Goal: Task Accomplishment & Management: Manage account settings

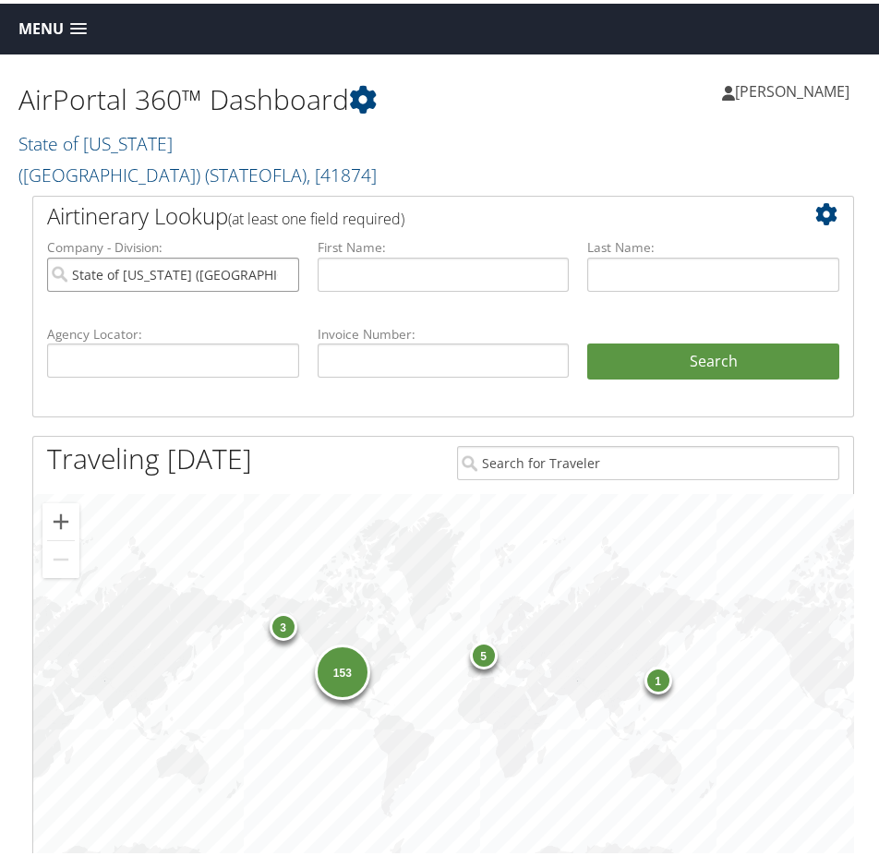
click at [282, 254] on input "State of [US_STATE] ([GEOGRAPHIC_DATA])" at bounding box center [173, 271] width 252 height 34
click at [166, 340] on input "text" at bounding box center [173, 357] width 252 height 34
click at [46, 28] on span "Menu" at bounding box center [40, 26] width 45 height 18
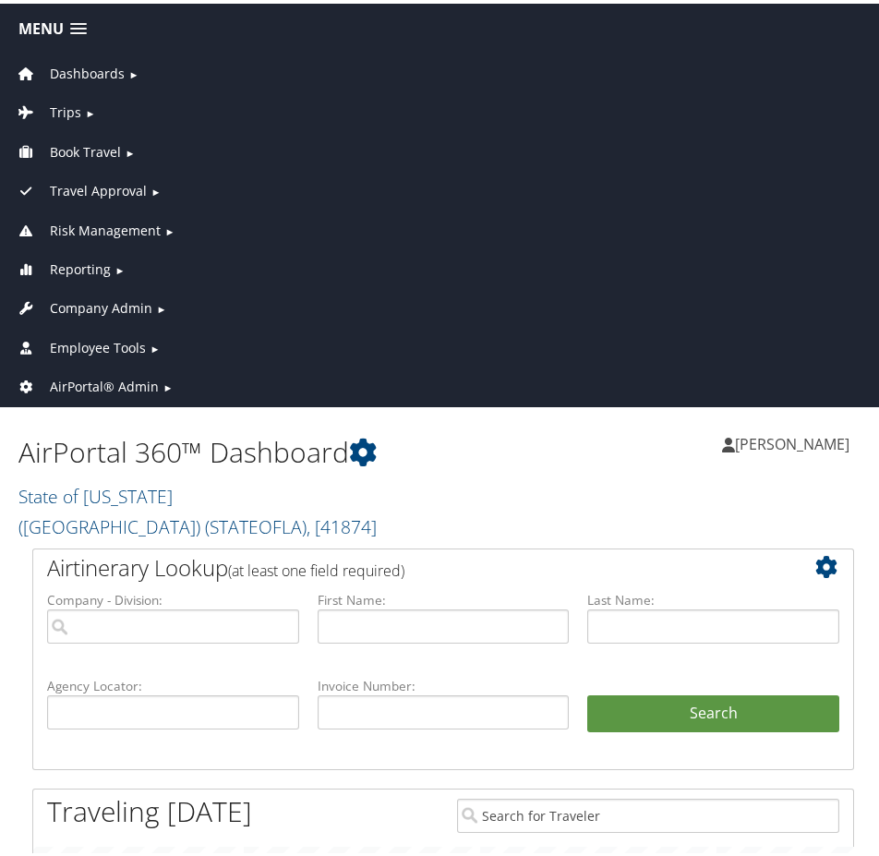
click at [101, 297] on span "Company Admin" at bounding box center [101, 304] width 102 height 20
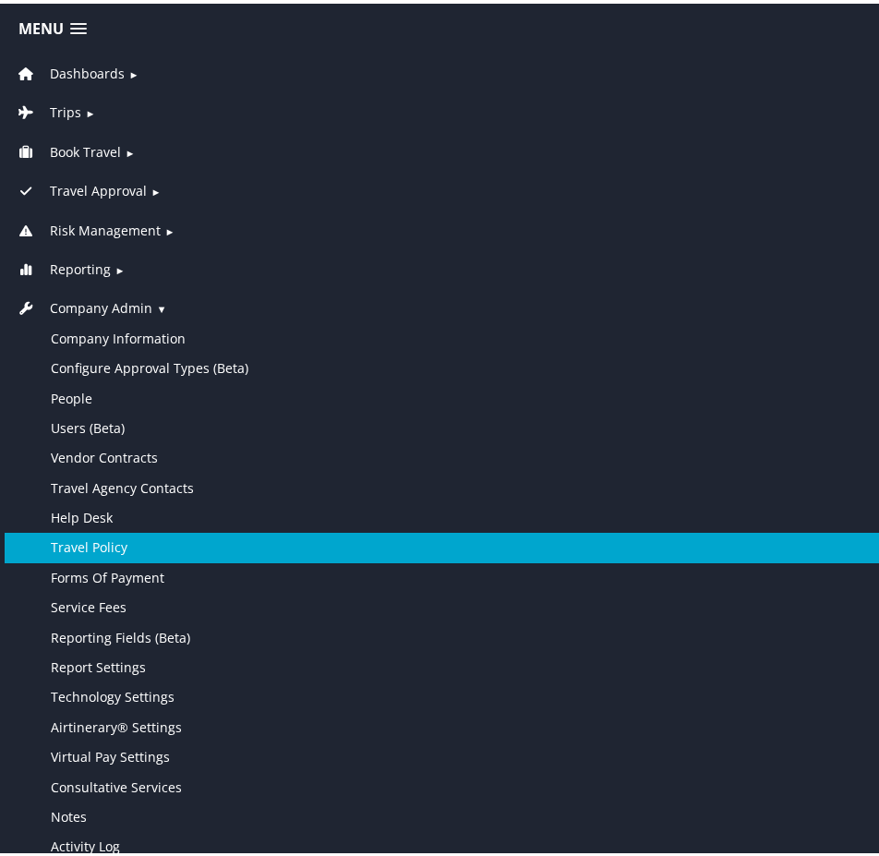
click at [140, 542] on link "Travel Policy" at bounding box center [443, 544] width 877 height 30
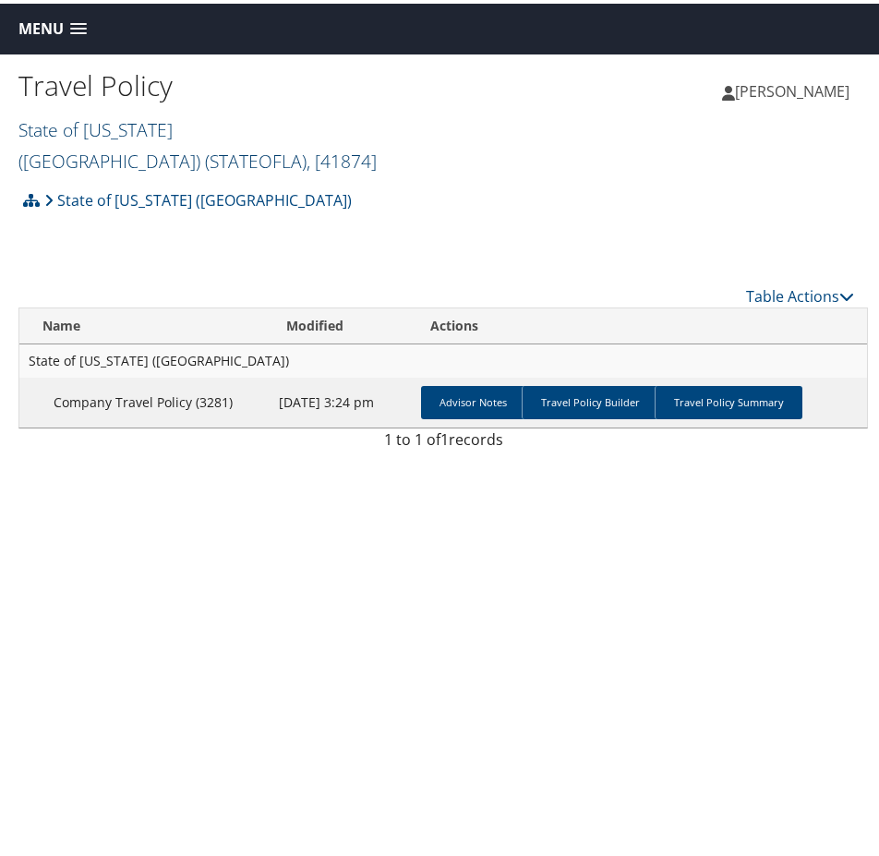
click at [218, 118] on link "State of Louisiana (SOLA) ( STATEOFLA ) , [ 41874 ]" at bounding box center [197, 142] width 358 height 56
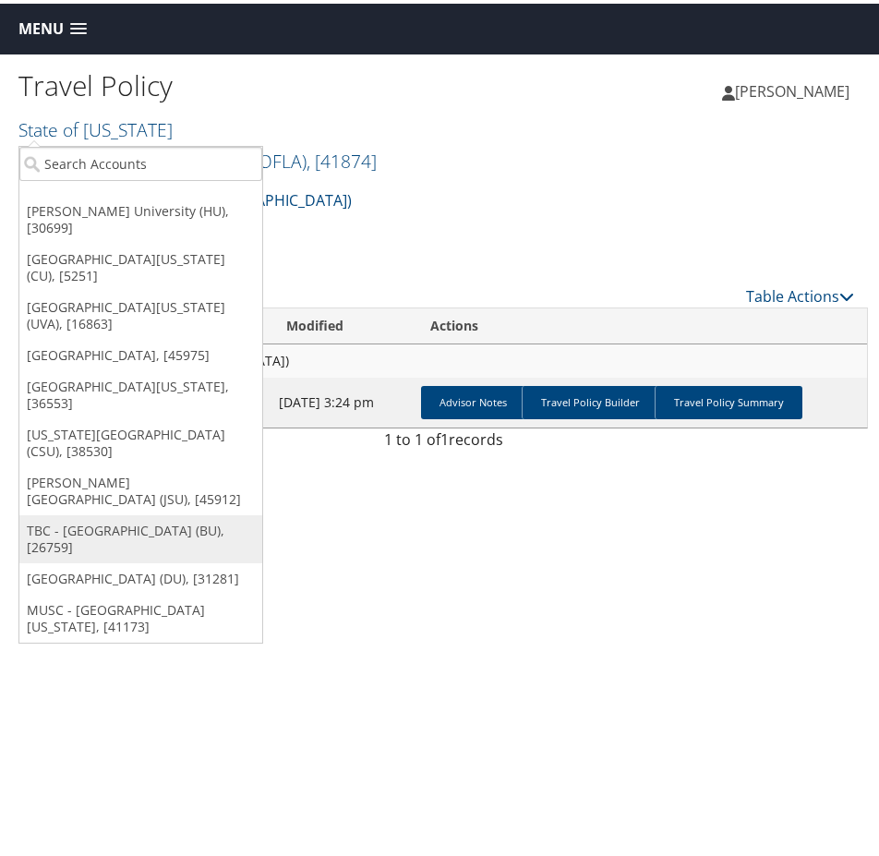
click at [118, 511] on link "TBC - [GEOGRAPHIC_DATA] (BU), [26759]" at bounding box center [140, 535] width 243 height 48
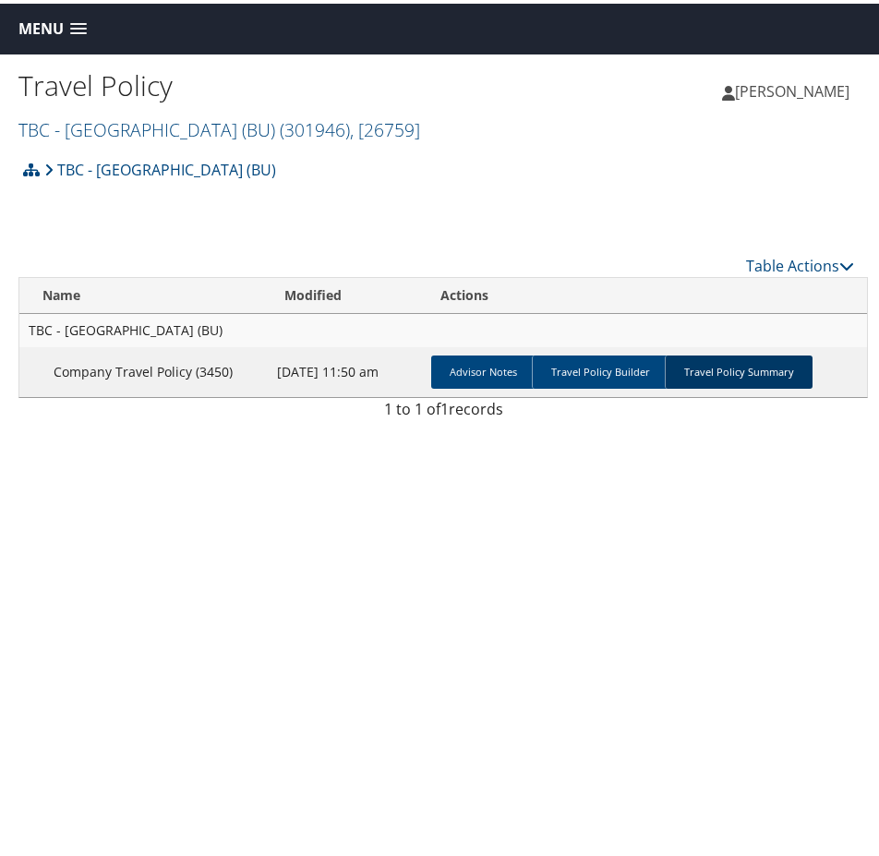
click at [717, 358] on link "Travel Policy Summary" at bounding box center [739, 368] width 148 height 33
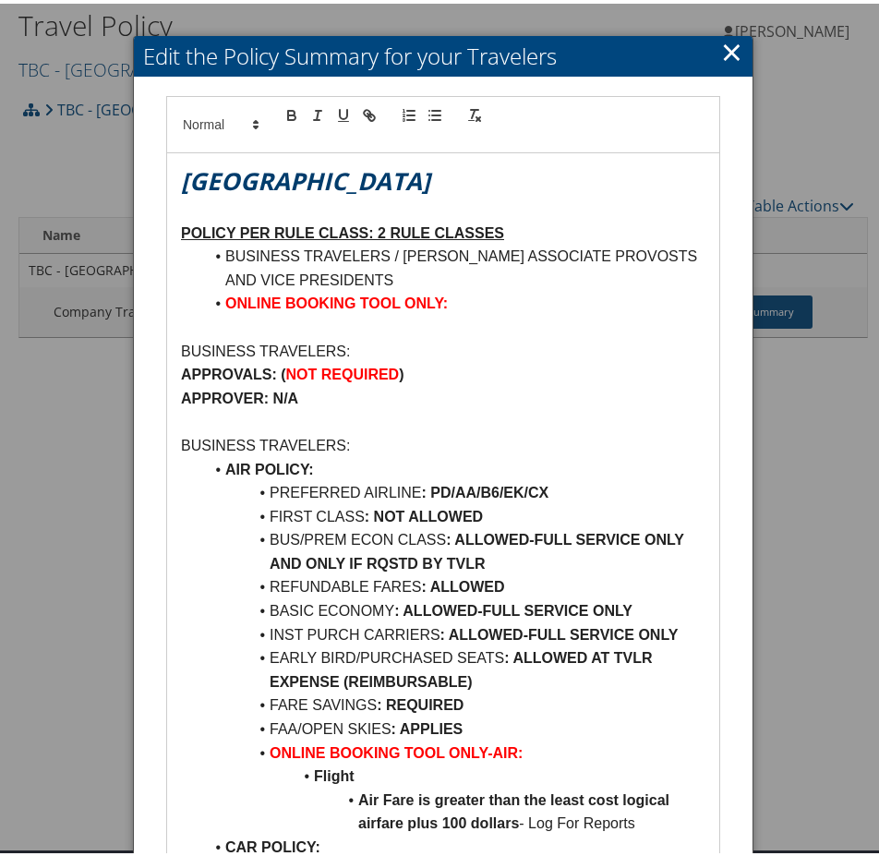
scroll to position [92, 0]
